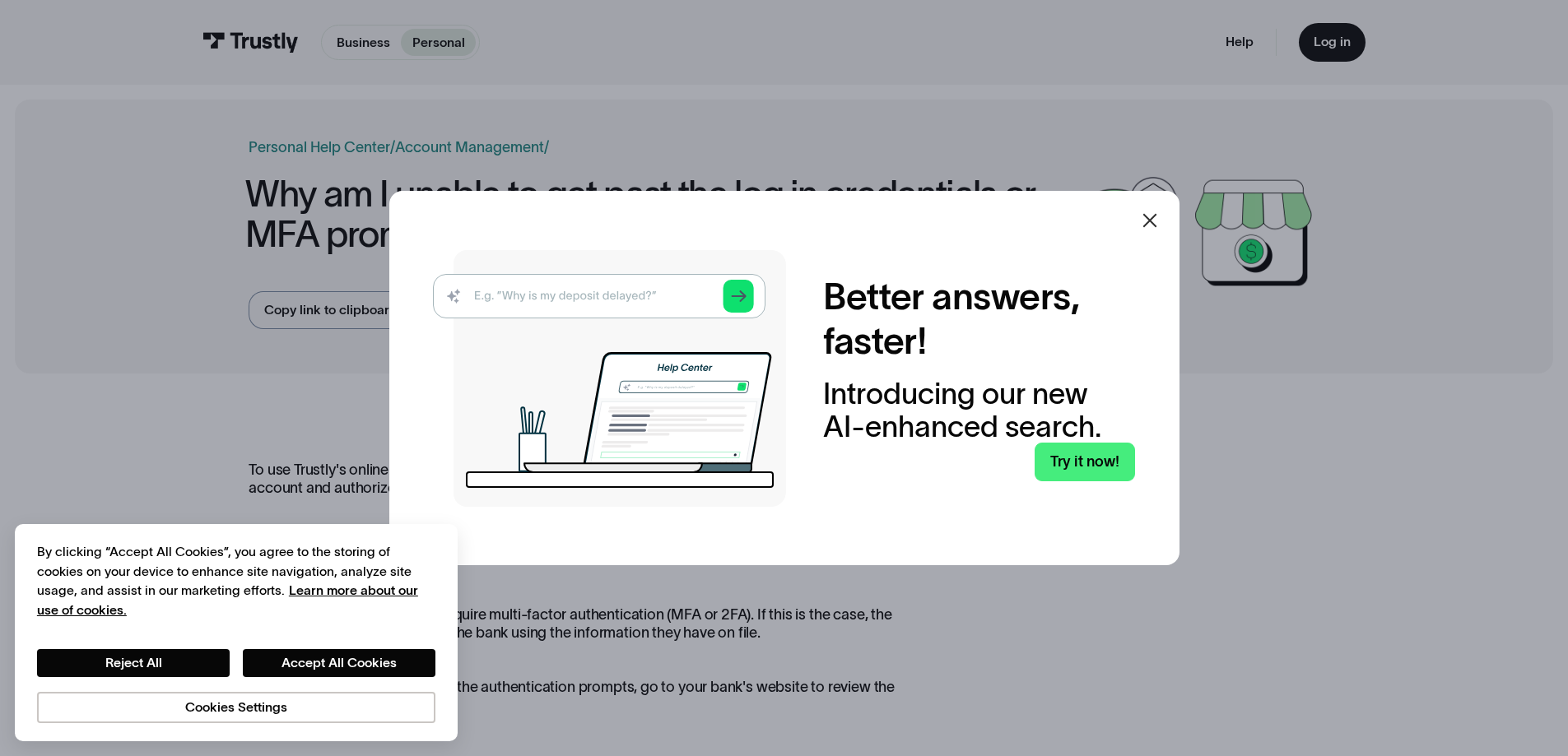
click at [1152, 227] on icon at bounding box center [1150, 221] width 19 height 19
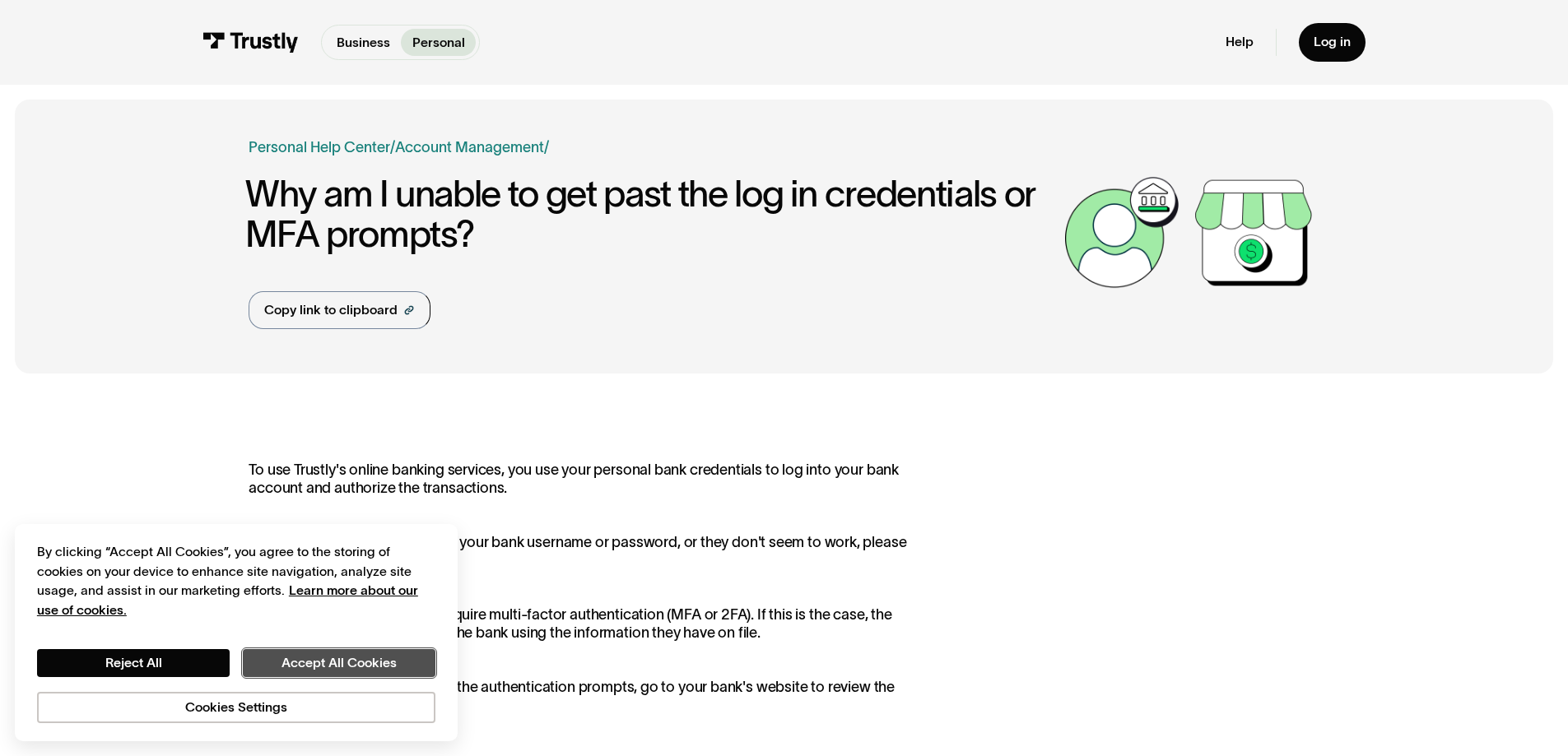
click at [344, 660] on button "Accept All Cookies" at bounding box center [339, 662] width 193 height 28
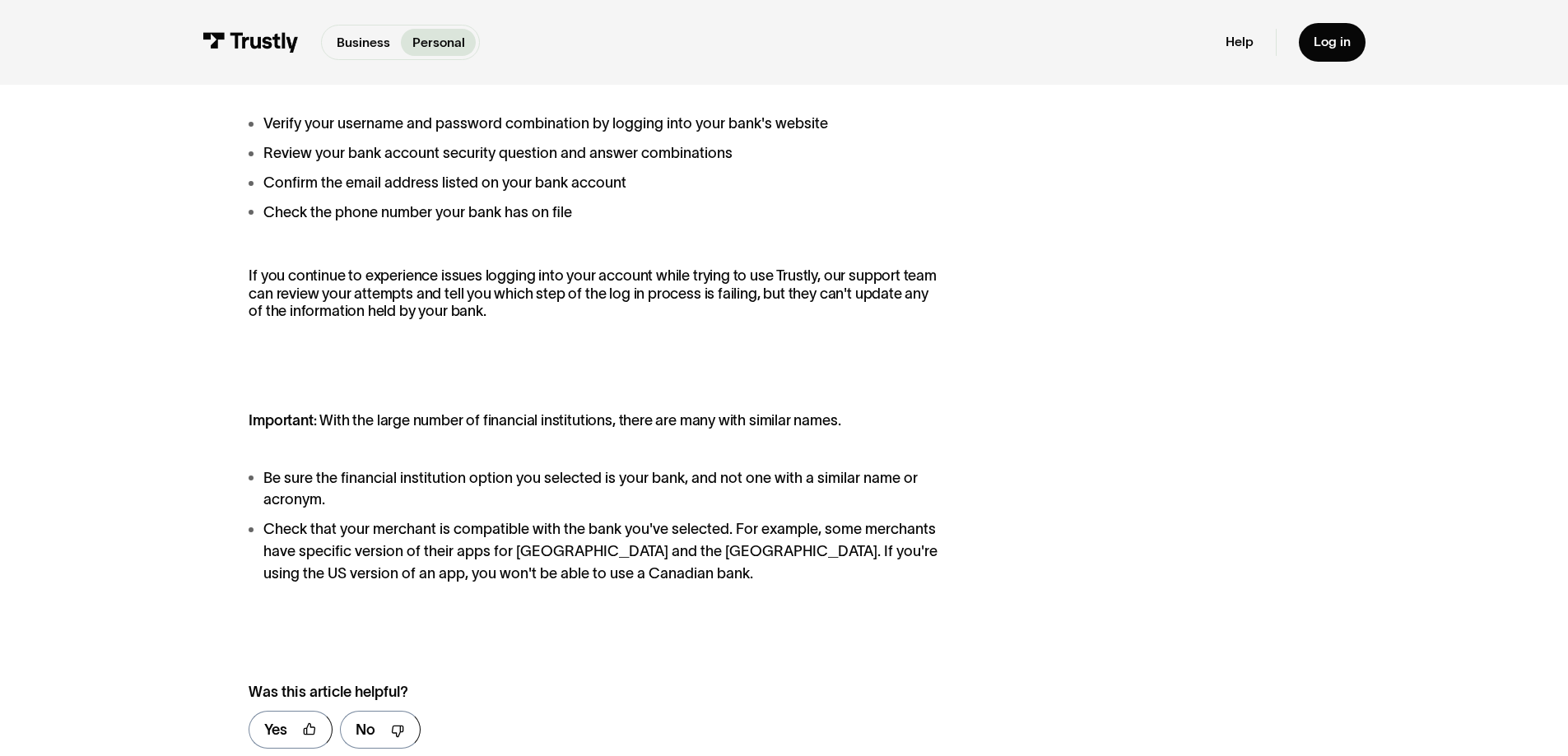
scroll to position [823, 0]
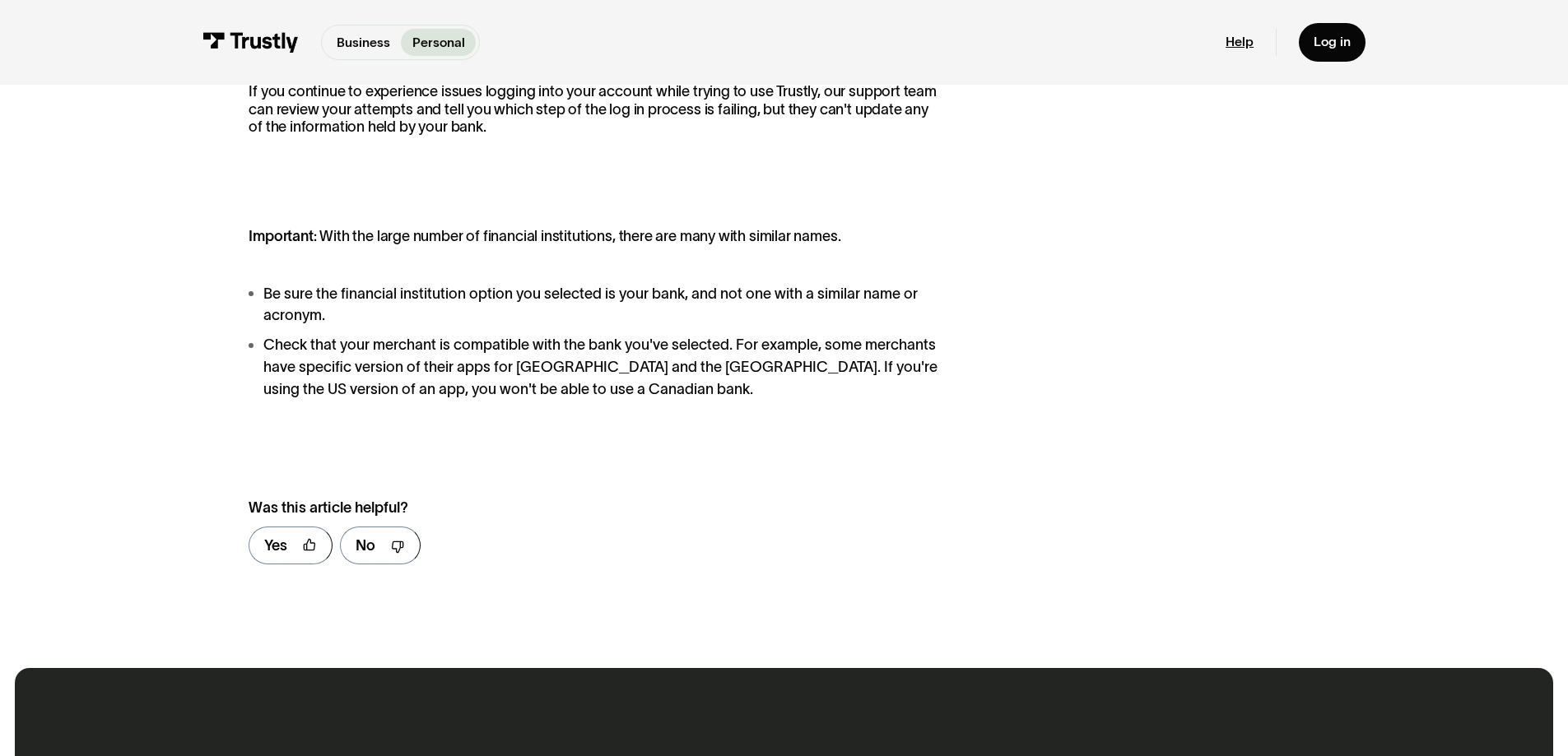
click at [1245, 45] on link "Help" at bounding box center [1239, 42] width 28 height 16
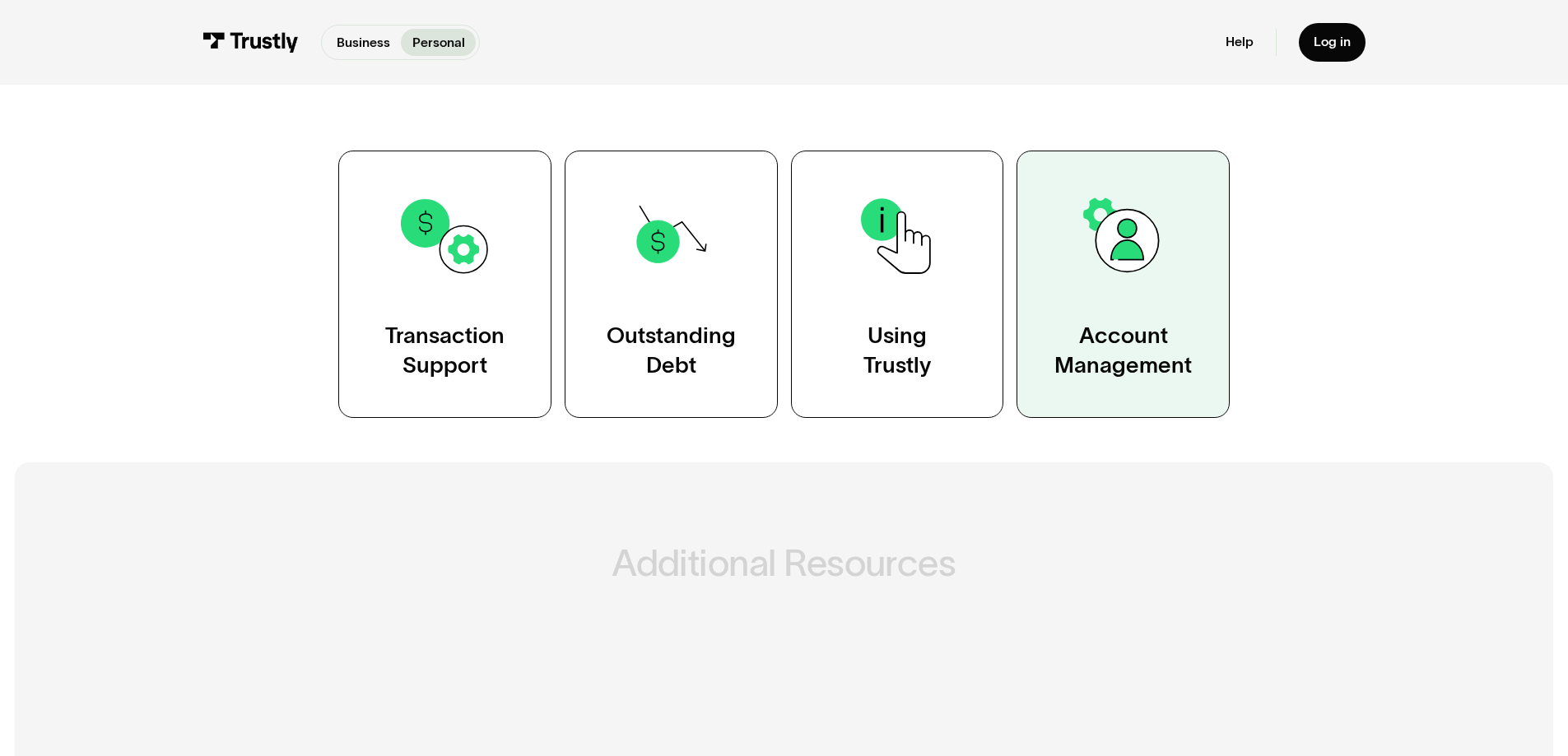
scroll to position [329, 0]
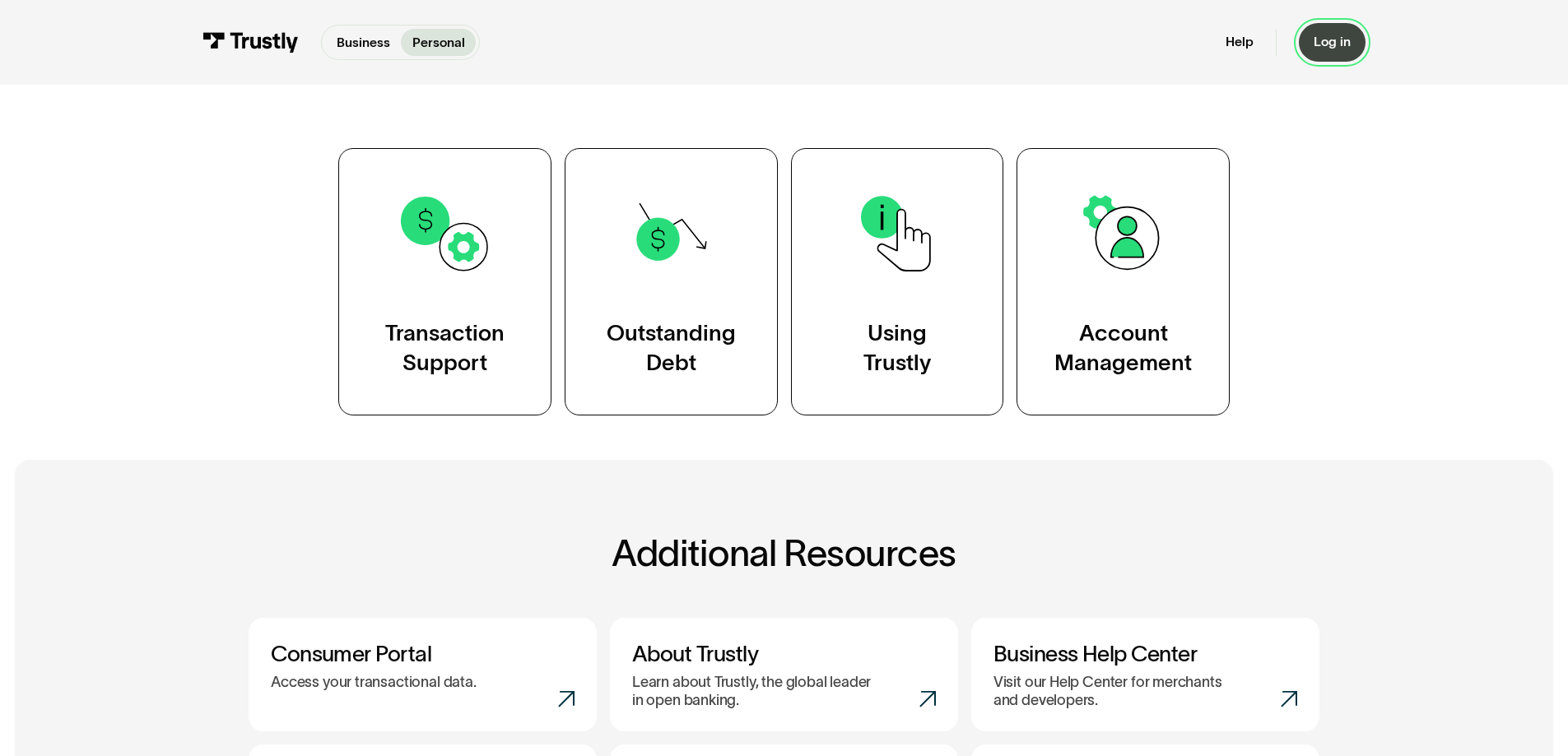
click at [1334, 39] on div "Log in" at bounding box center [1332, 42] width 37 height 16
